Goal: Task Accomplishment & Management: Use online tool/utility

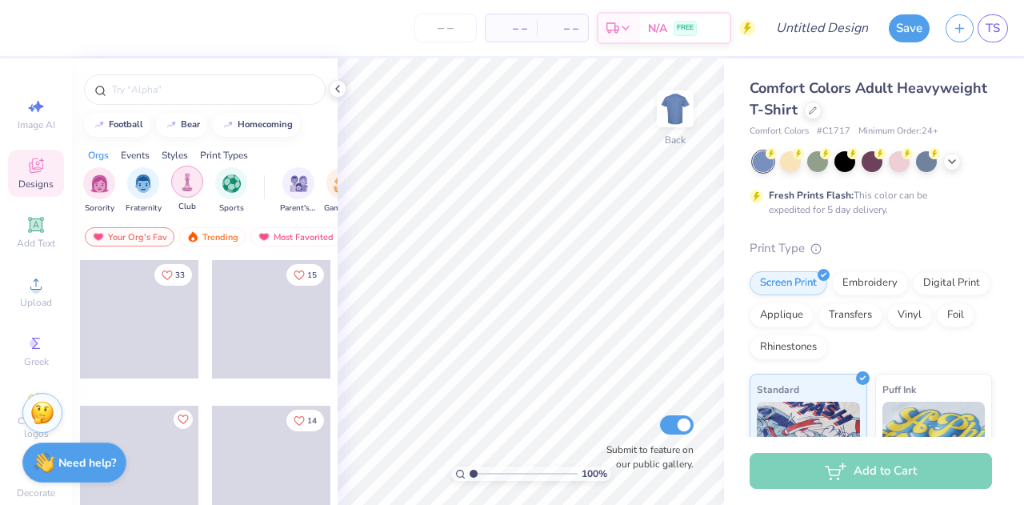
click at [191, 178] on img "filter for Club" at bounding box center [187, 182] width 18 height 18
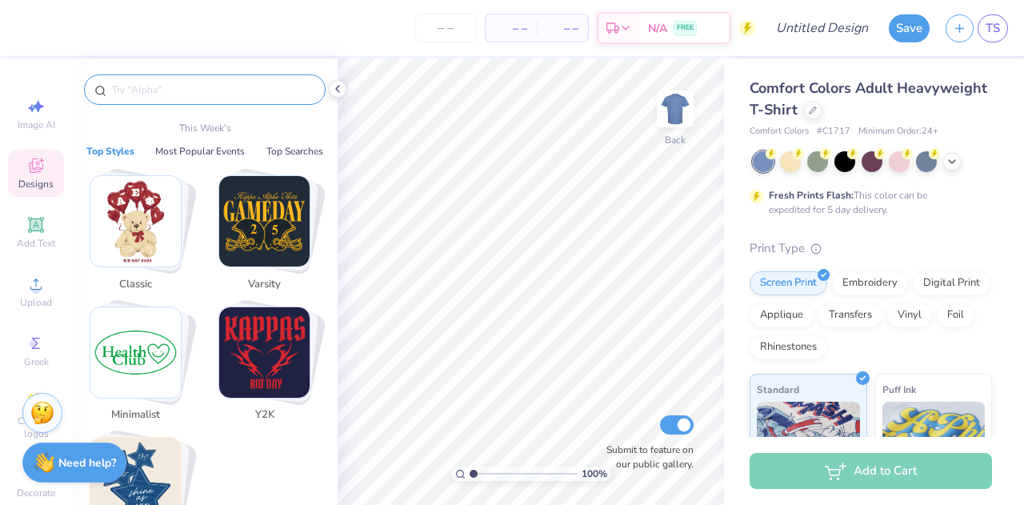
click at [204, 87] on input "text" at bounding box center [212, 90] width 205 height 16
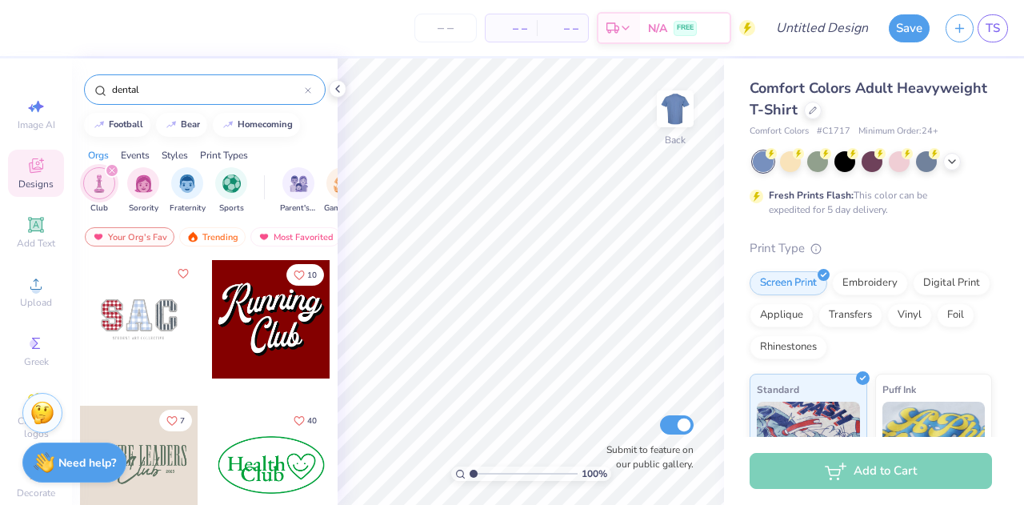
type input "dental"
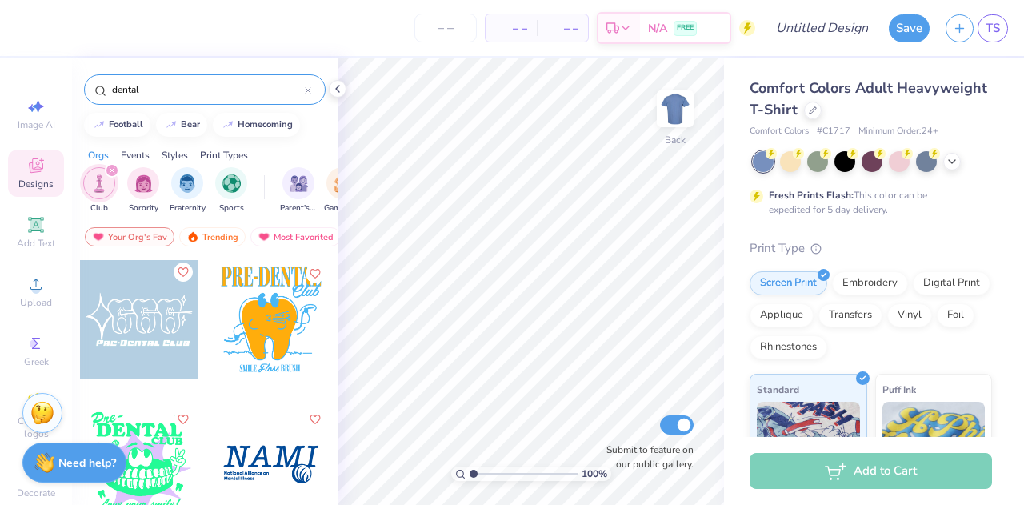
click at [182, 272] on button "Like" at bounding box center [183, 271] width 19 height 19
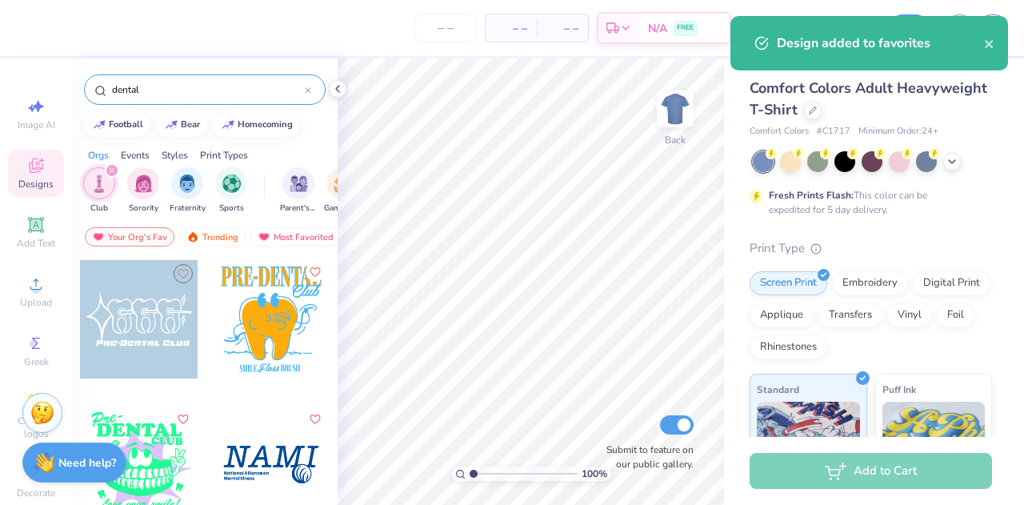
click at [312, 273] on icon "Like" at bounding box center [314, 271] width 11 height 11
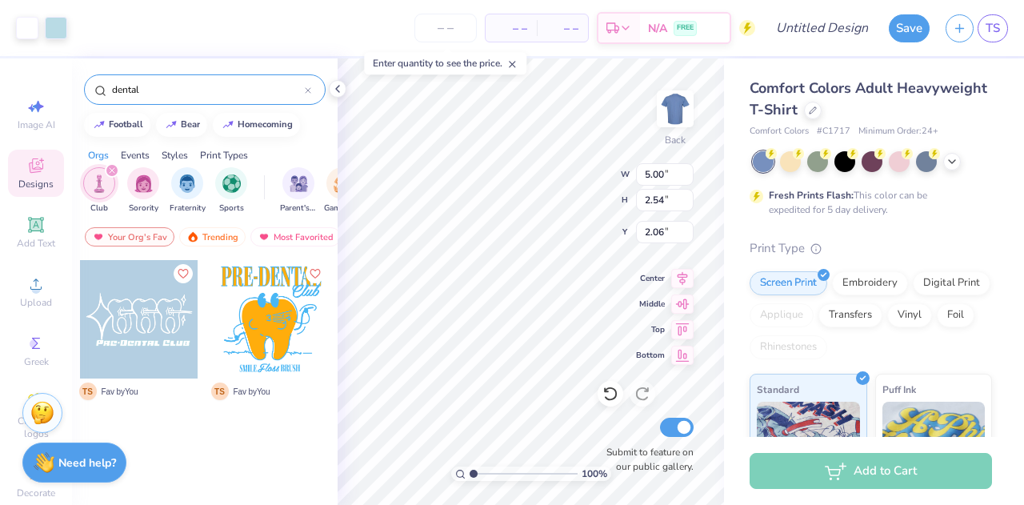
type input "2.06"
type input "10.00"
type input "5.07"
type input "4.67"
type input "11.12"
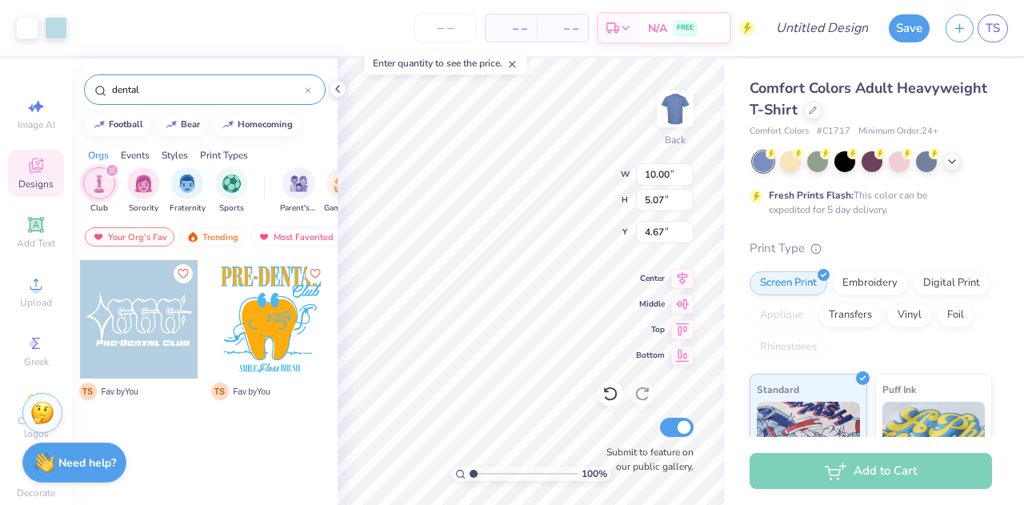
type input "5.65"
type input "4.13"
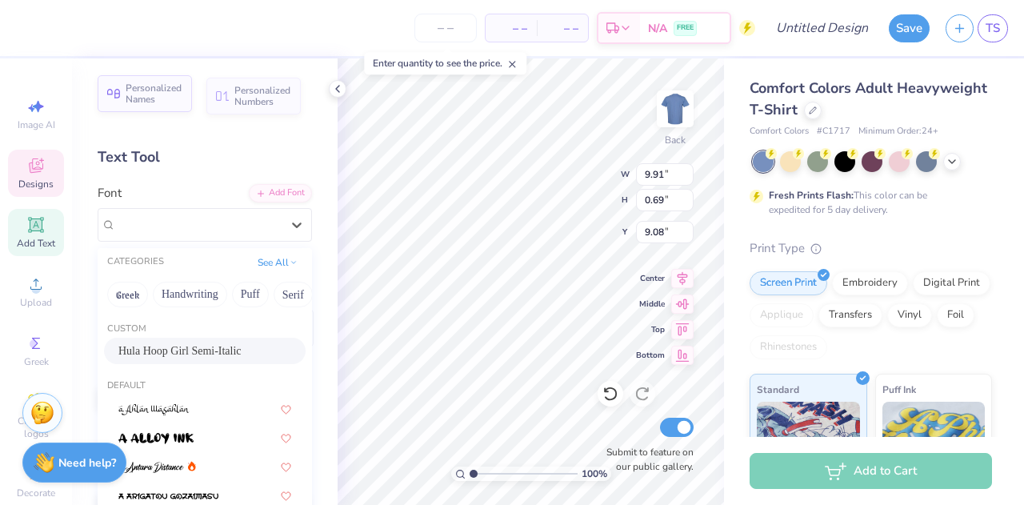
click at [158, 93] on span "Personalized Names" at bounding box center [154, 93] width 57 height 22
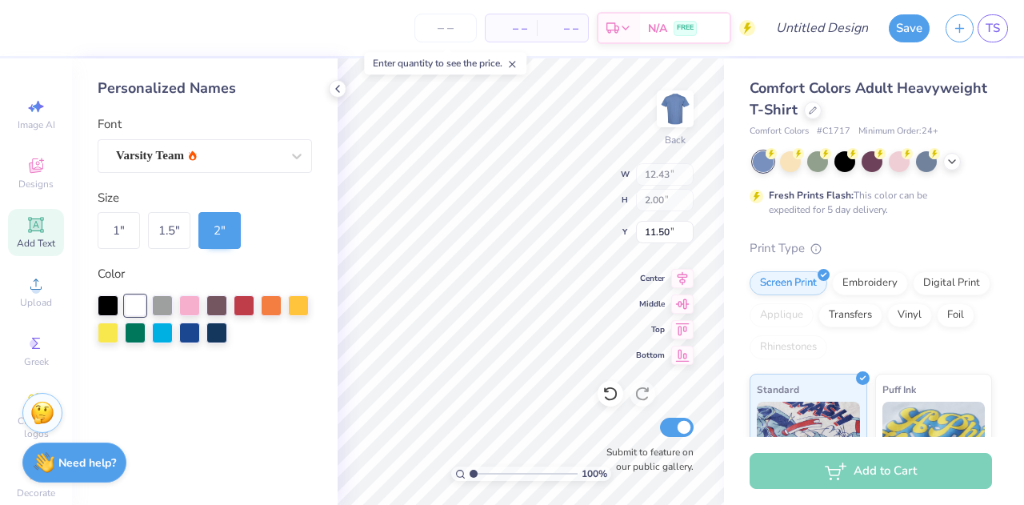
type input "12.43"
type input "2.00"
type input "11.50"
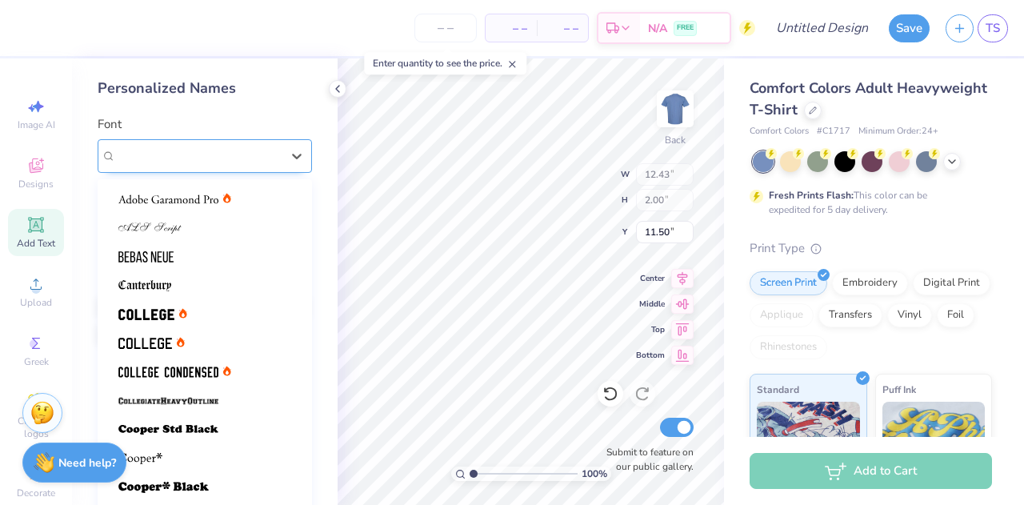
click at [220, 163] on div "Varsity Team" at bounding box center [198, 155] width 168 height 25
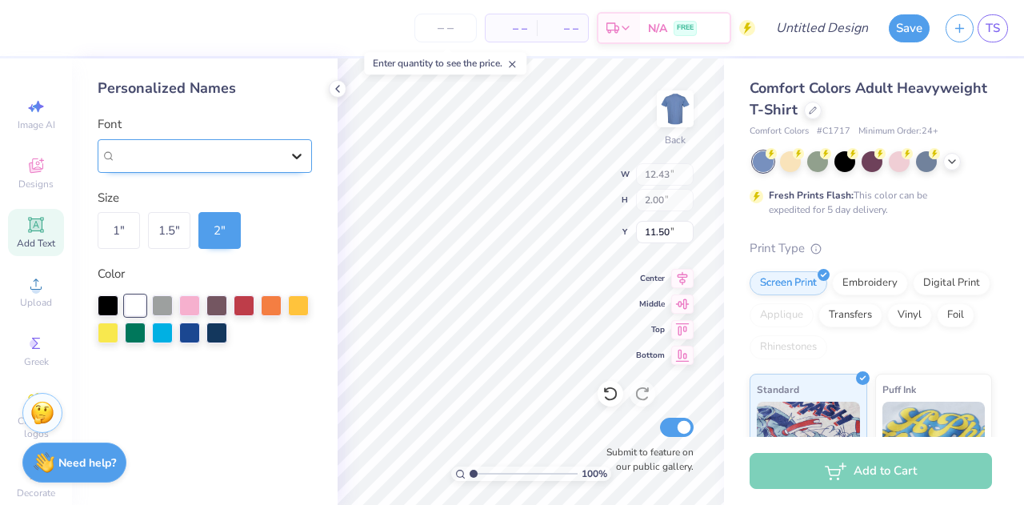
click at [283, 154] on div at bounding box center [296, 156] width 29 height 29
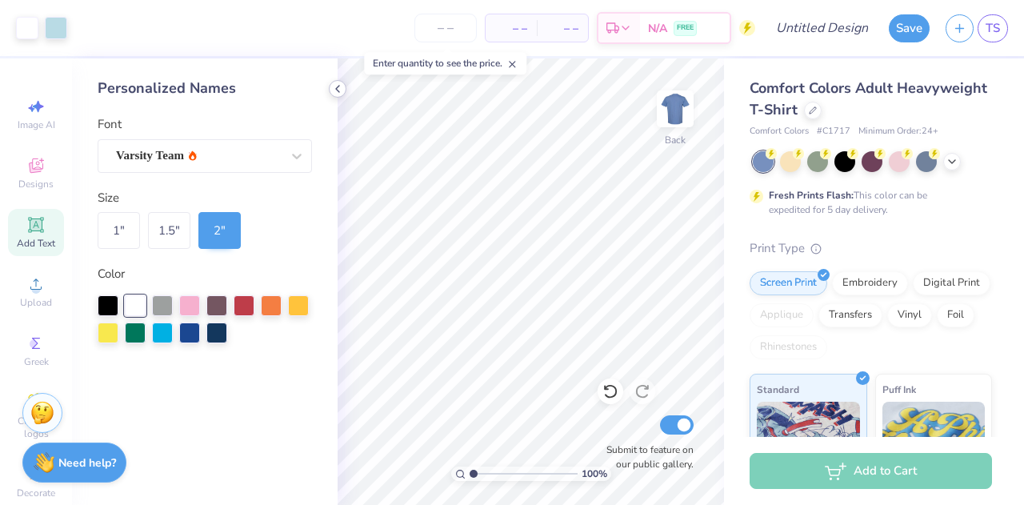
click at [338, 92] on icon at bounding box center [337, 88] width 13 height 13
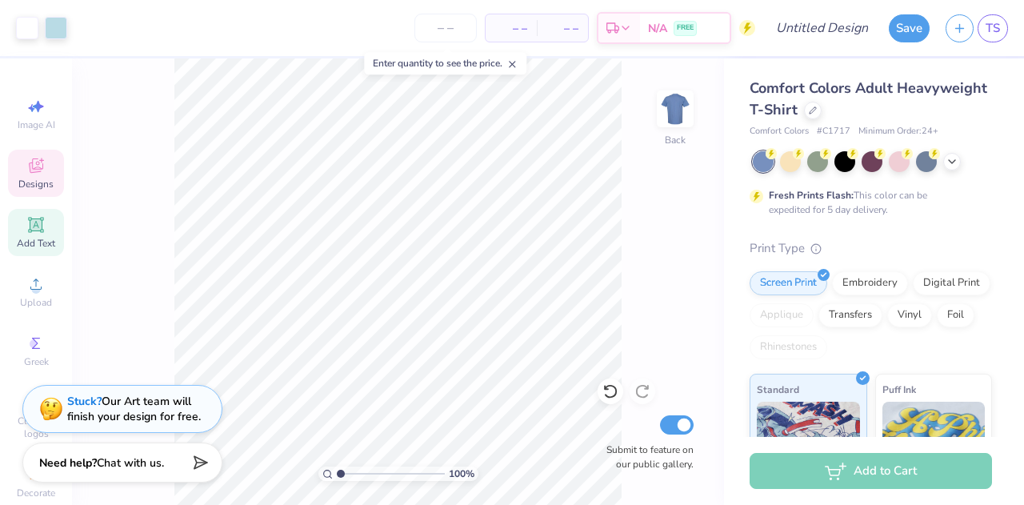
click at [44, 181] on span "Designs" at bounding box center [35, 184] width 35 height 13
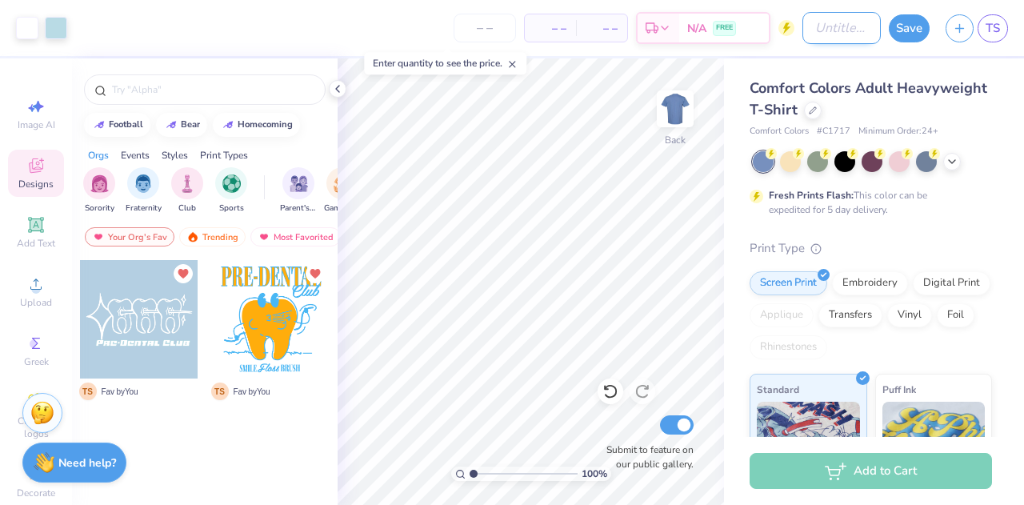
click at [811, 32] on input "Design Title" at bounding box center [841, 28] width 78 height 32
type input "Art in Dentistry Template 1"
click at [38, 346] on icon at bounding box center [35, 343] width 19 height 19
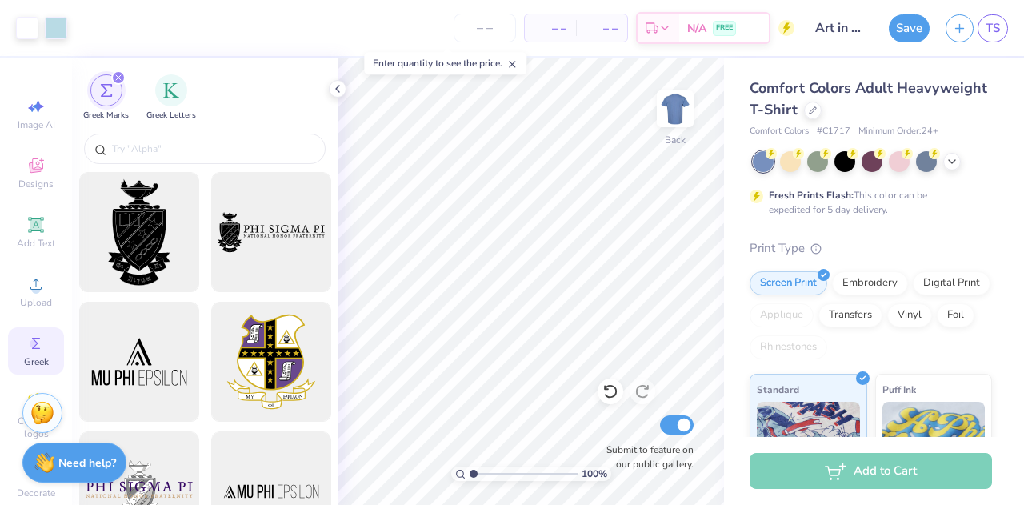
scroll to position [45, 0]
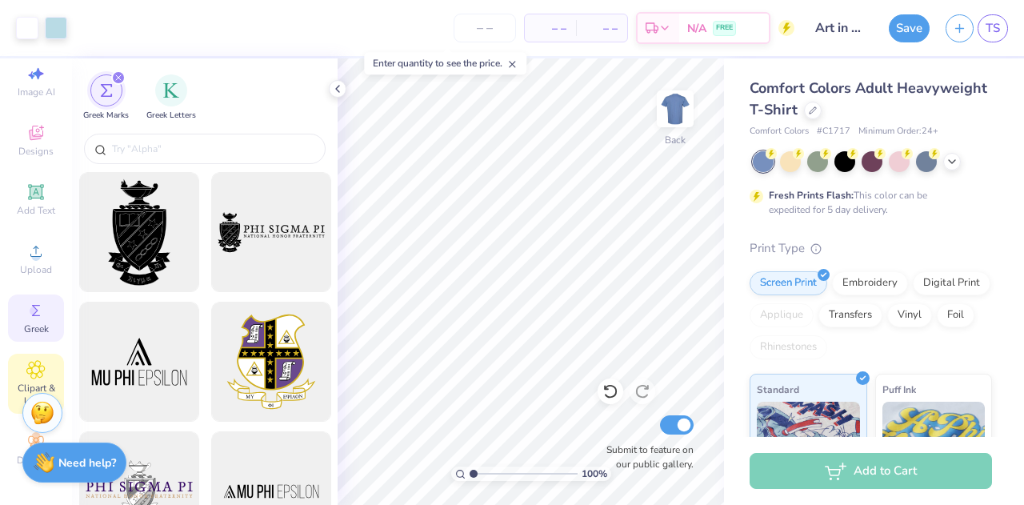
click at [40, 382] on span "Clipart & logos" at bounding box center [36, 395] width 56 height 26
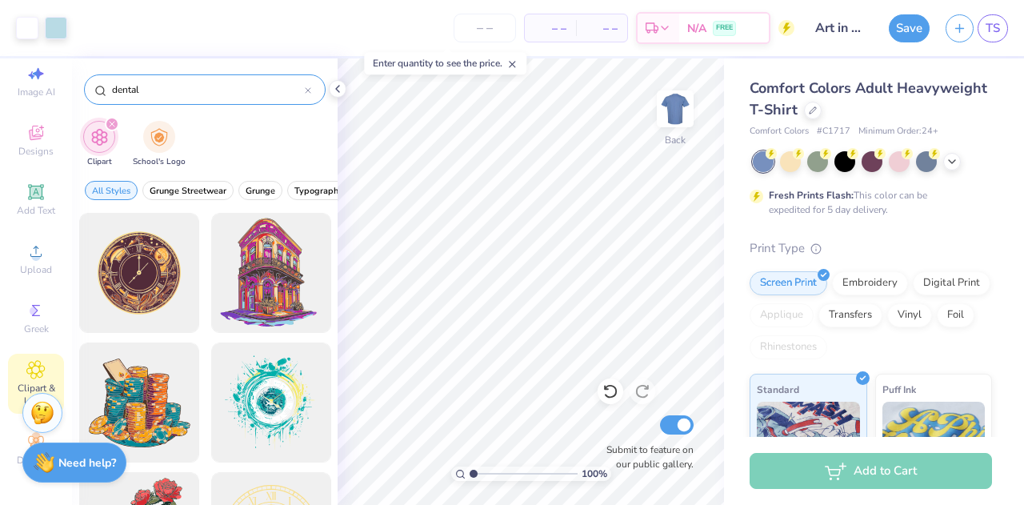
type input "dental"
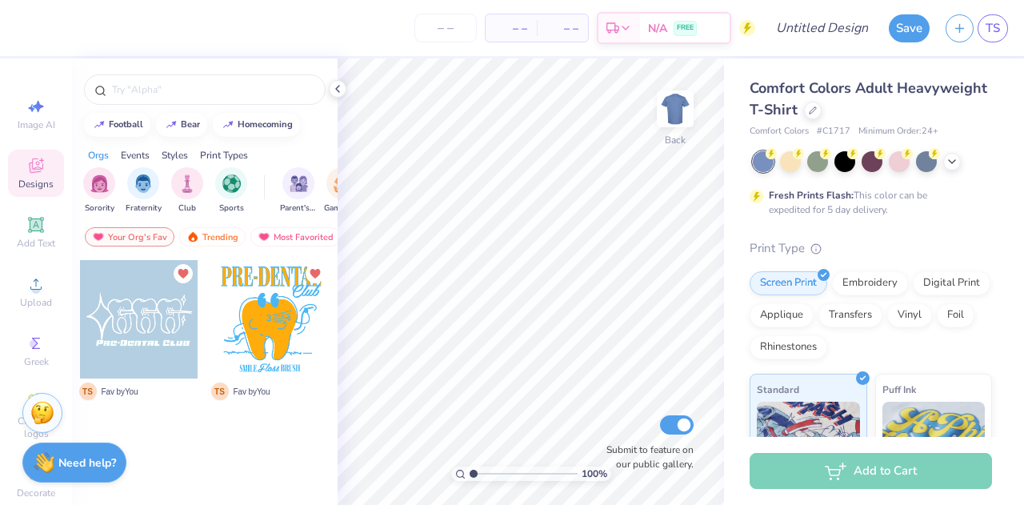
click at [246, 305] on div at bounding box center [271, 319] width 118 height 118
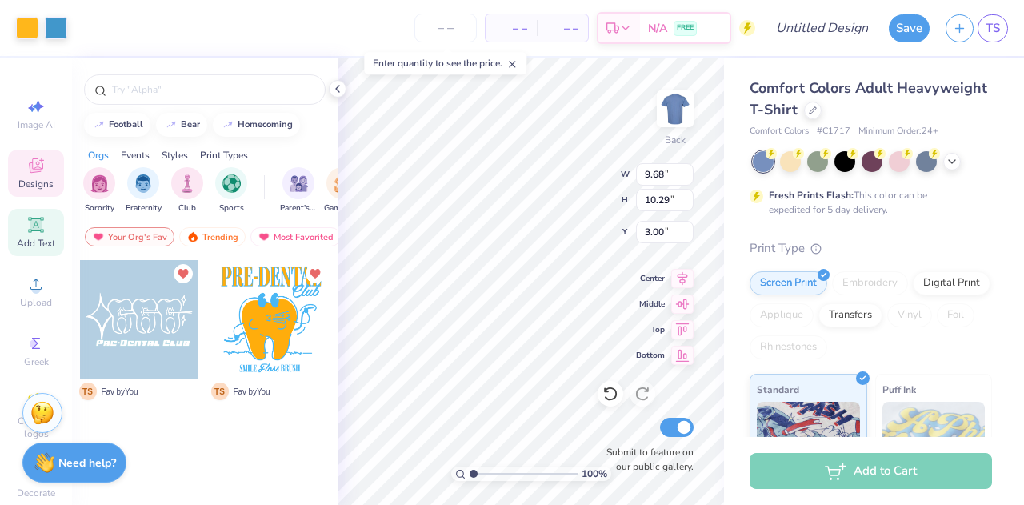
click at [29, 241] on span "Add Text" at bounding box center [36, 243] width 38 height 13
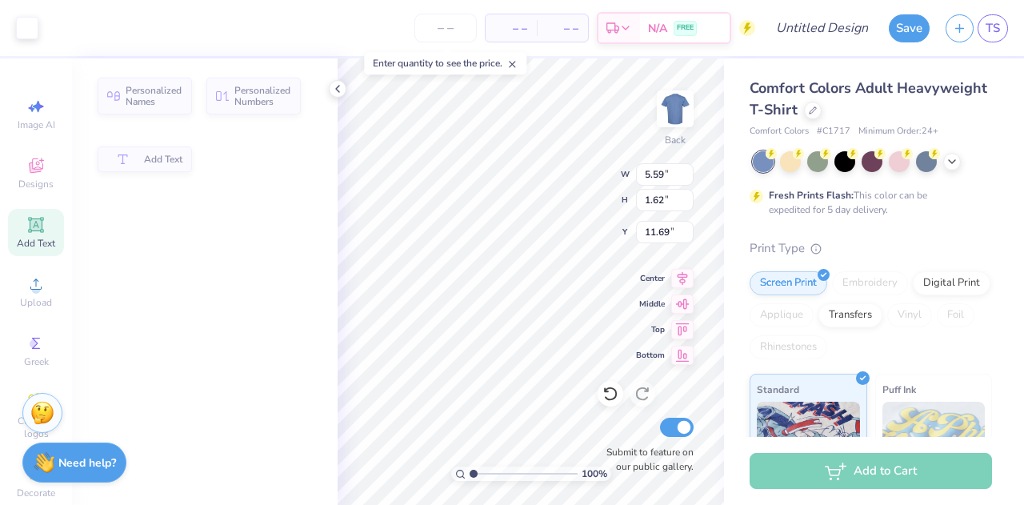
type input "5.59"
type input "1.62"
type input "11.69"
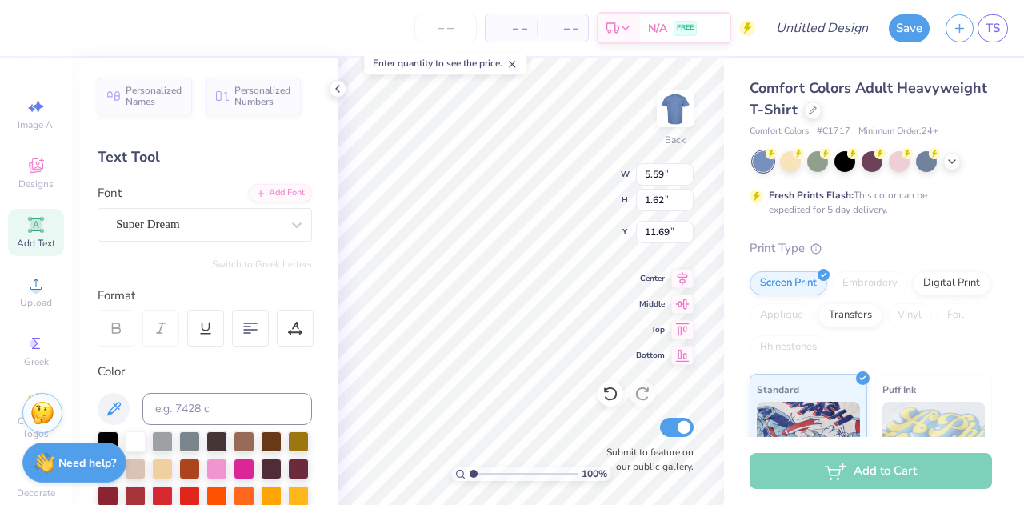
scroll to position [13, 2]
type textarea "E"
type input "9.68"
type input "10.29"
type input "3.00"
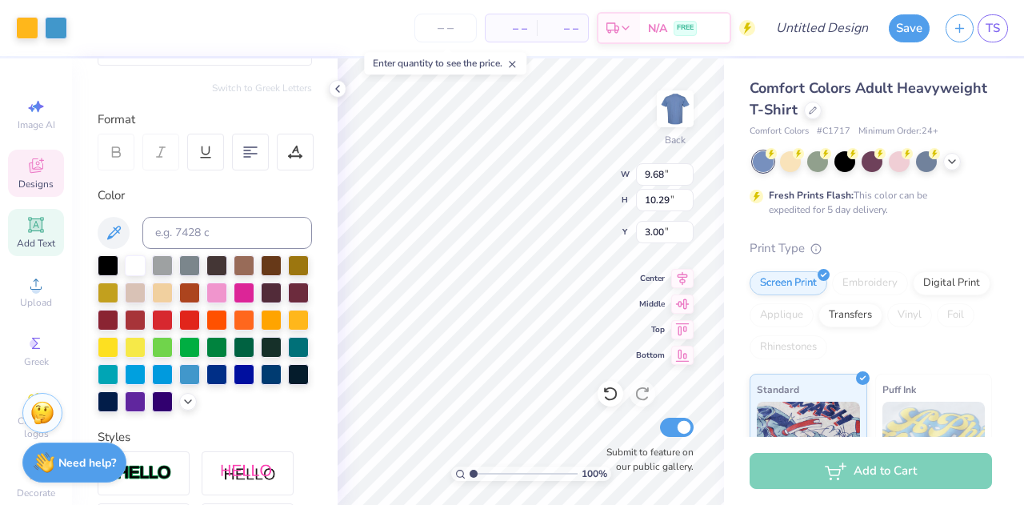
scroll to position [197, 0]
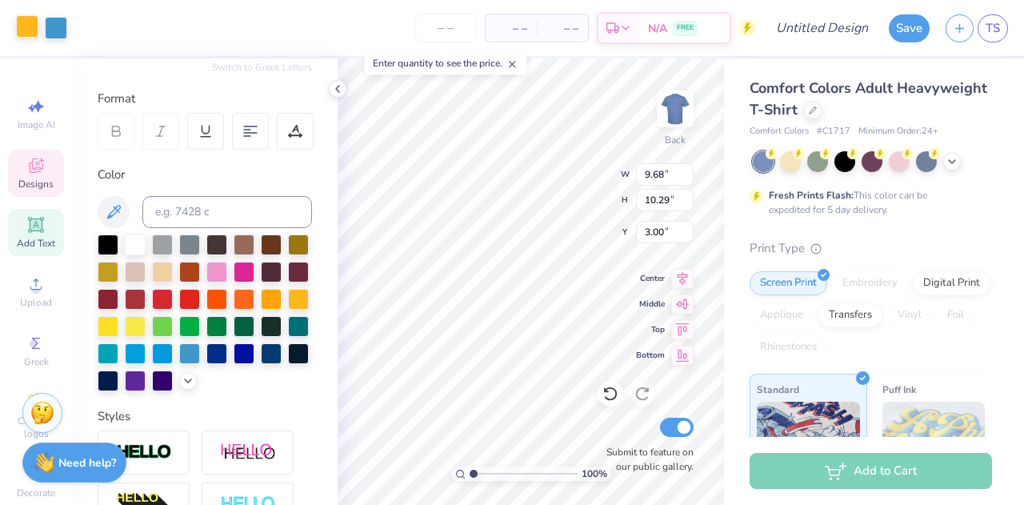
click at [18, 26] on div at bounding box center [27, 26] width 22 height 22
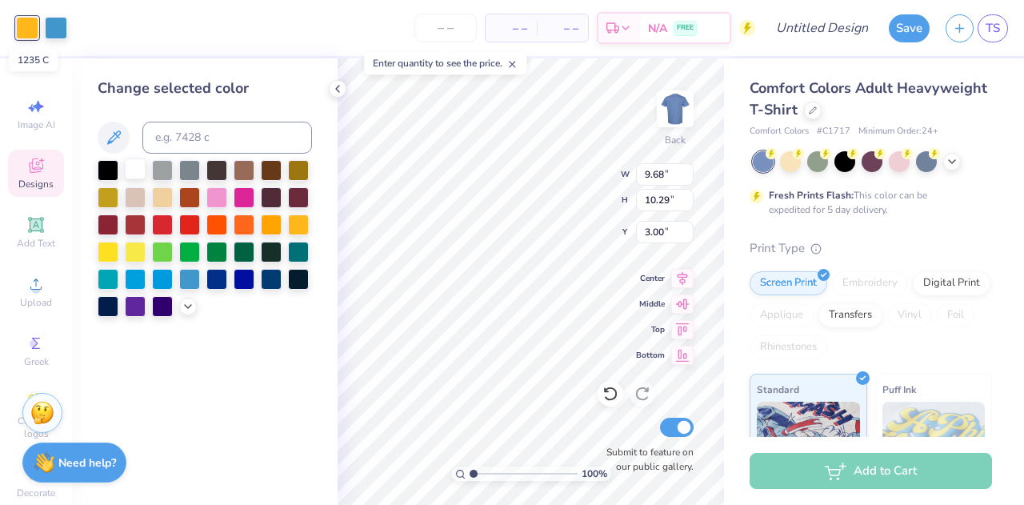
click at [130, 178] on div at bounding box center [135, 168] width 21 height 21
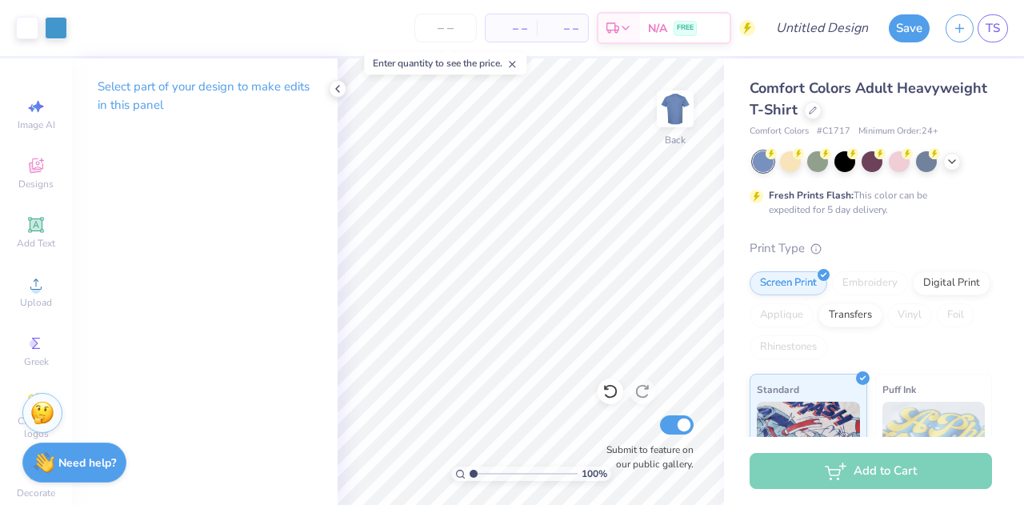
click at [973, 106] on div "Comfort Colors Adult Heavyweight T-Shirt" at bounding box center [871, 99] width 242 height 43
click at [29, 282] on icon at bounding box center [35, 283] width 19 height 19
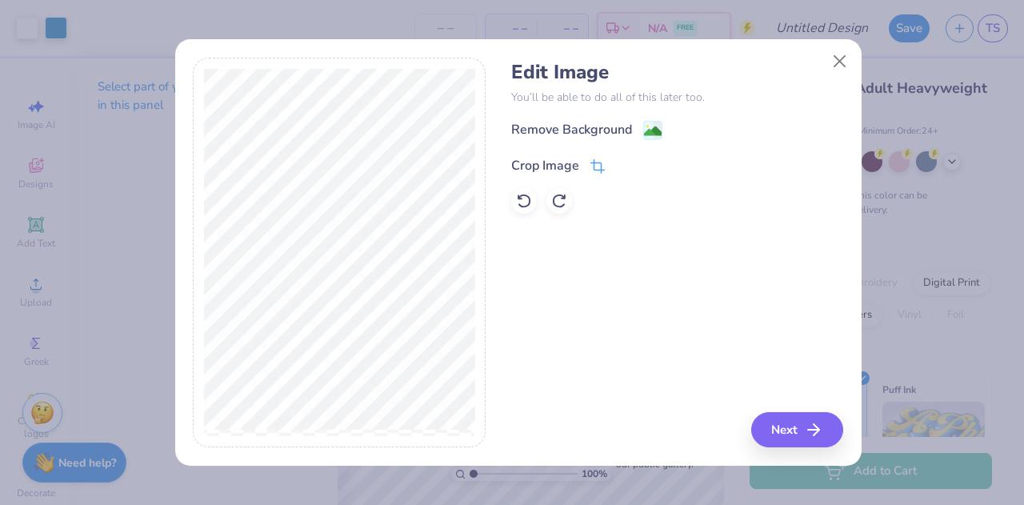
click at [586, 160] on div "Crop Image" at bounding box center [558, 165] width 94 height 19
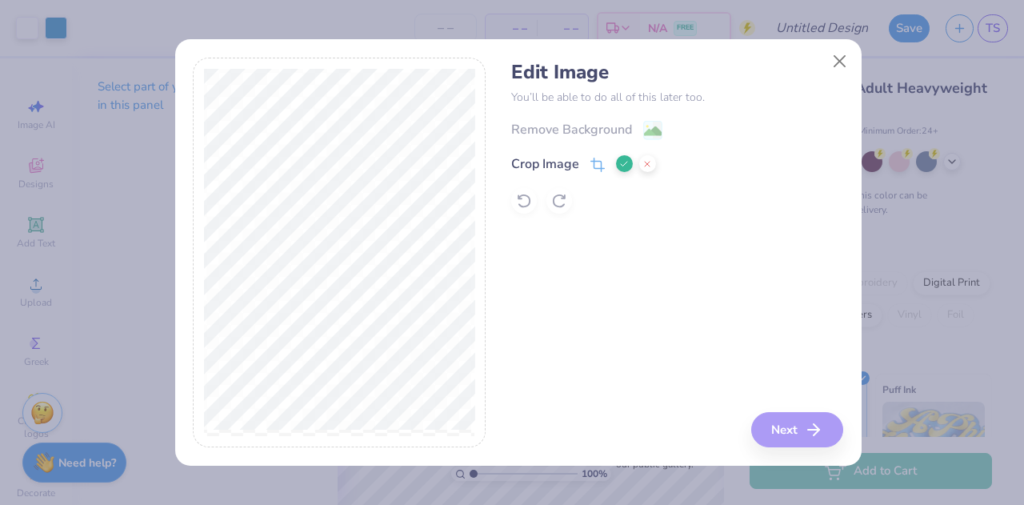
click at [586, 160] on div "Crop Image" at bounding box center [558, 163] width 94 height 19
click at [646, 162] on icon at bounding box center [647, 164] width 10 height 10
click at [630, 128] on div "Remove Background" at bounding box center [571, 131] width 121 height 19
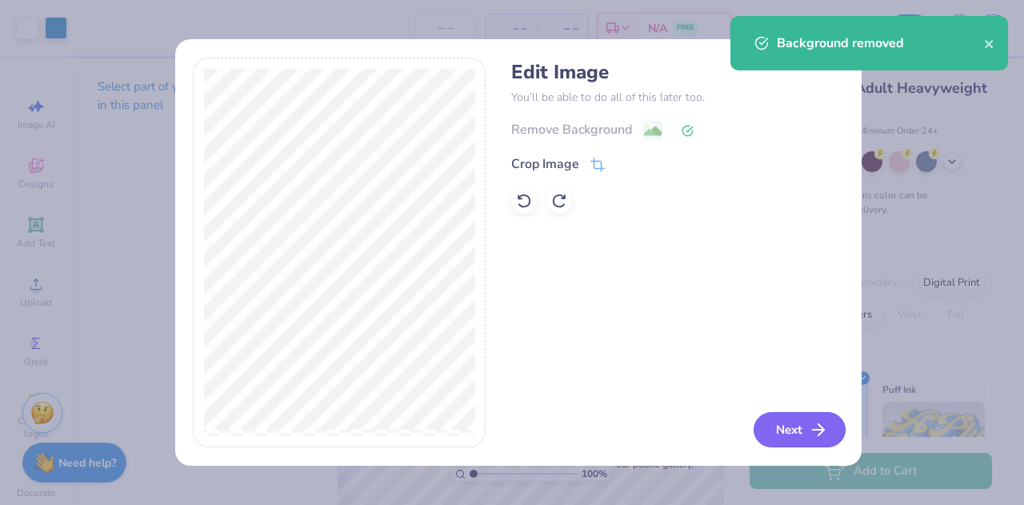
click at [808, 432] on button "Next" at bounding box center [800, 429] width 92 height 35
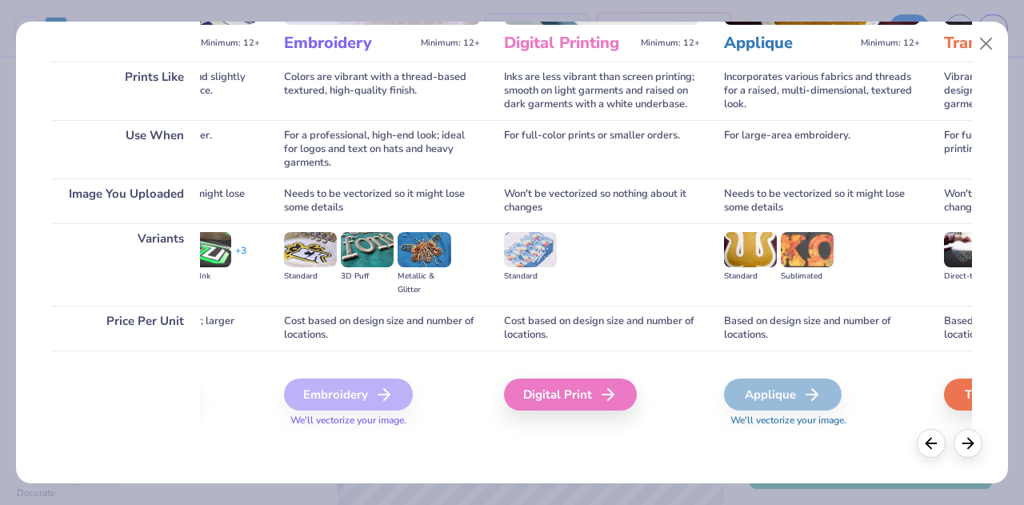
scroll to position [0, 0]
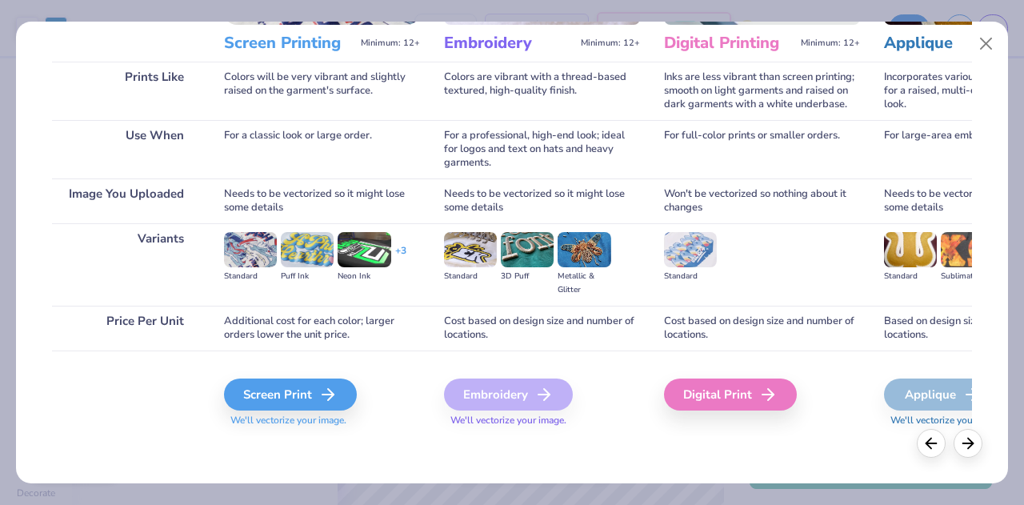
click at [299, 424] on span "We'll vectorize your image." at bounding box center [322, 421] width 196 height 14
click at [292, 407] on div "Screen Print" at bounding box center [292, 394] width 133 height 32
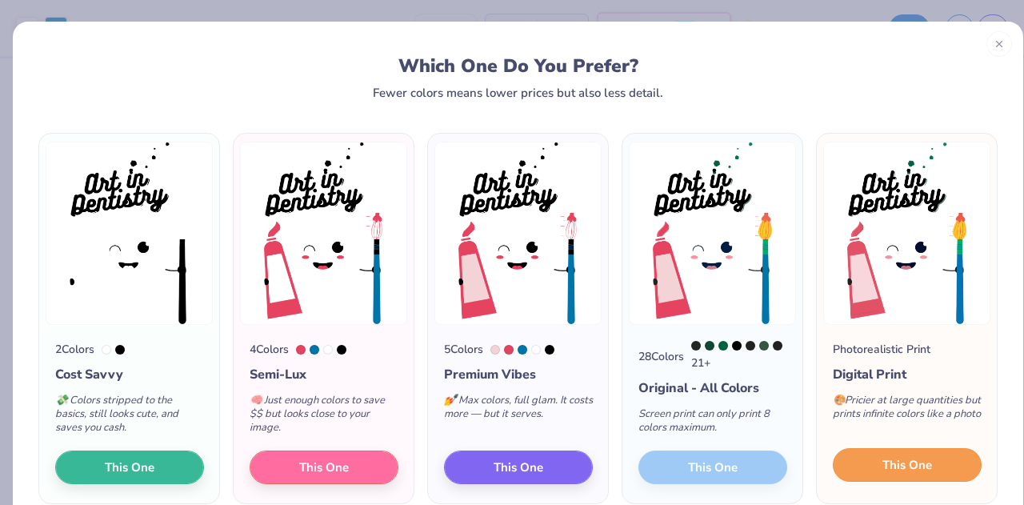
click at [849, 470] on button "This One" at bounding box center [907, 465] width 149 height 34
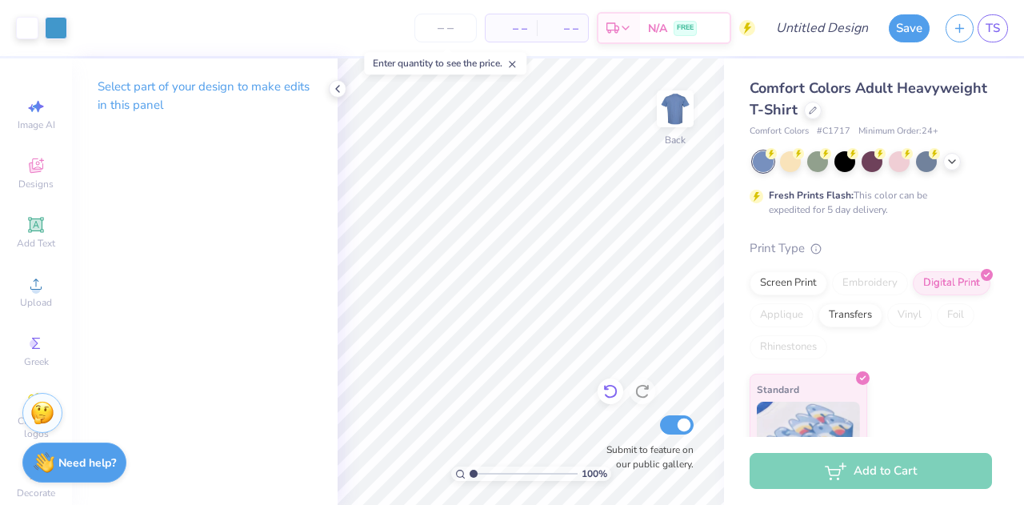
click at [603, 391] on icon at bounding box center [610, 391] width 16 height 16
type input "9.68"
type input "10.29"
type input "3.00"
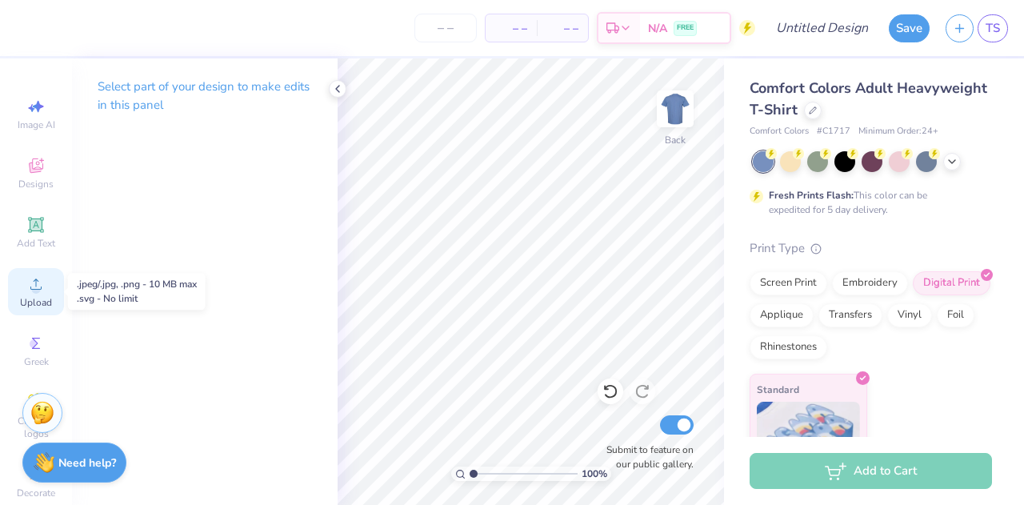
click at [42, 302] on span "Upload" at bounding box center [36, 302] width 32 height 13
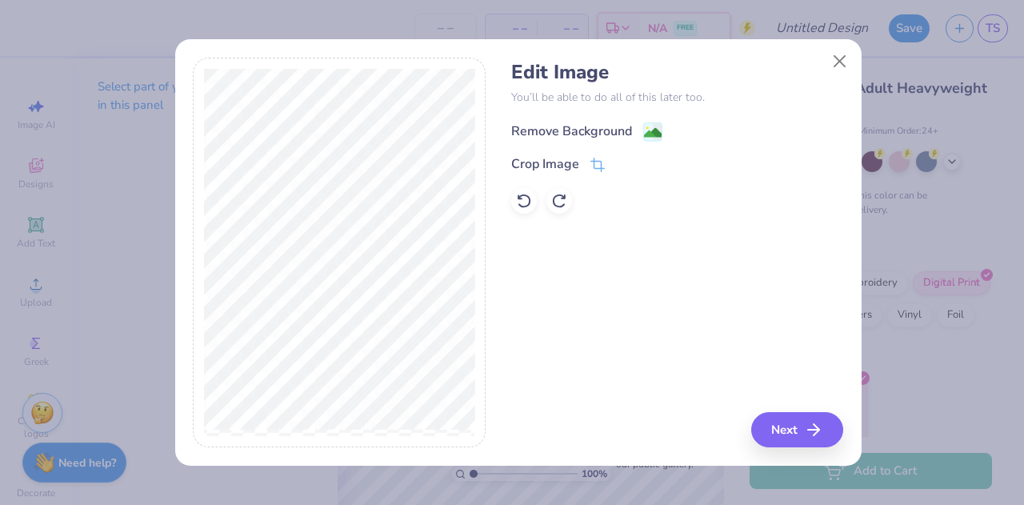
click at [641, 134] on div "Remove Background" at bounding box center [586, 132] width 151 height 20
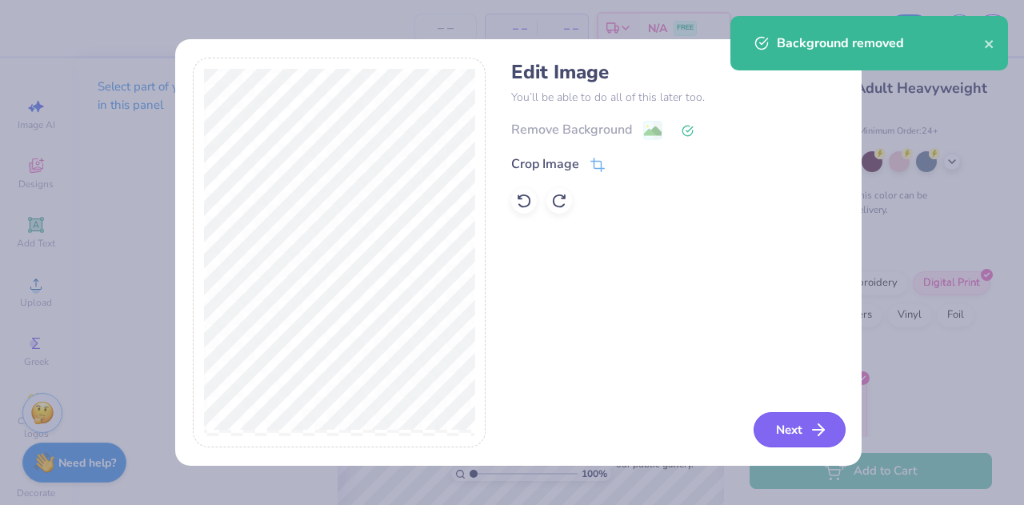
click at [784, 426] on button "Next" at bounding box center [800, 429] width 92 height 35
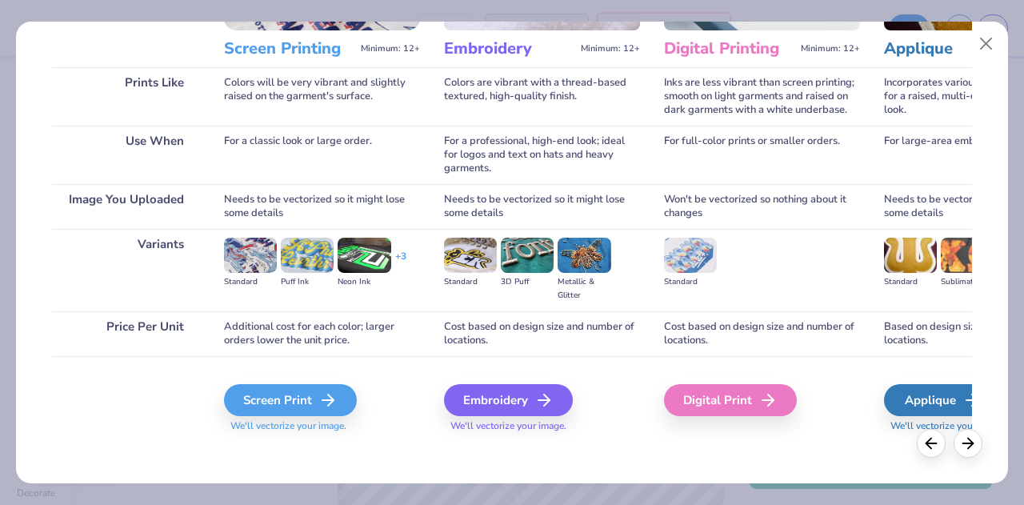
scroll to position [212, 0]
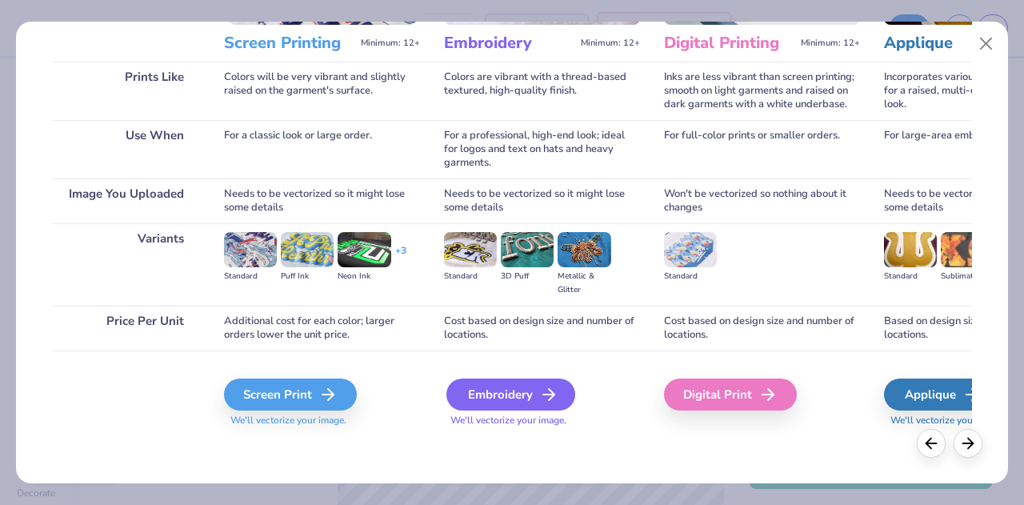
click at [500, 394] on div "Embroidery" at bounding box center [510, 394] width 129 height 32
